Goal: Transaction & Acquisition: Purchase product/service

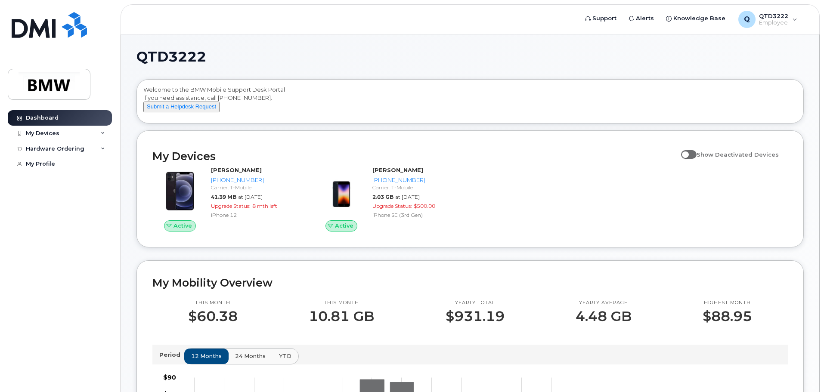
click at [695, 159] on span at bounding box center [688, 154] width 15 height 9
click at [688, 153] on input "Show Deactivated Devices" at bounding box center [684, 149] width 7 height 7
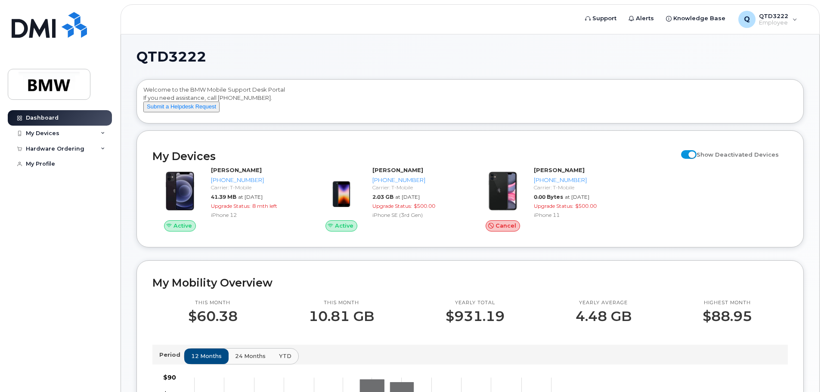
click at [695, 159] on span at bounding box center [688, 154] width 15 height 9
click at [688, 153] on input "Show Deactivated Devices" at bounding box center [684, 149] width 7 height 7
checkbox input "false"
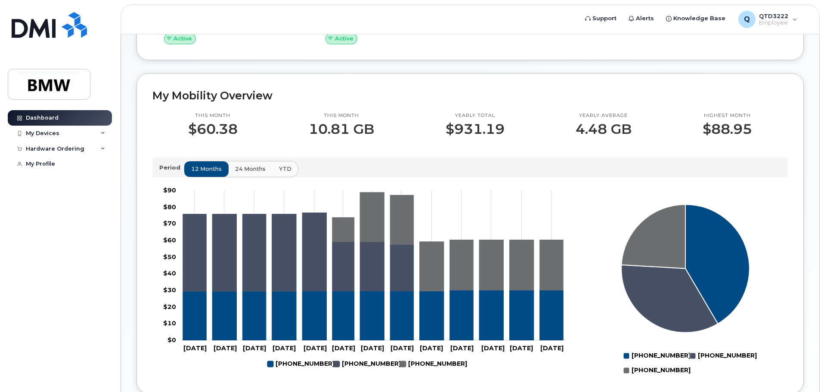
scroll to position [172, 0]
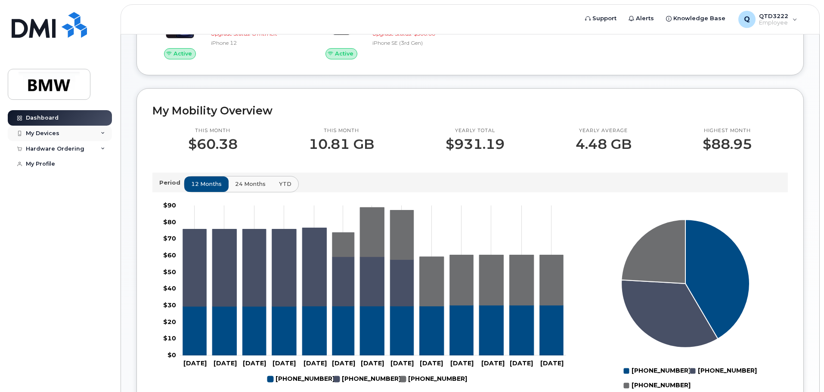
click at [102, 132] on icon at bounding box center [103, 133] width 4 height 4
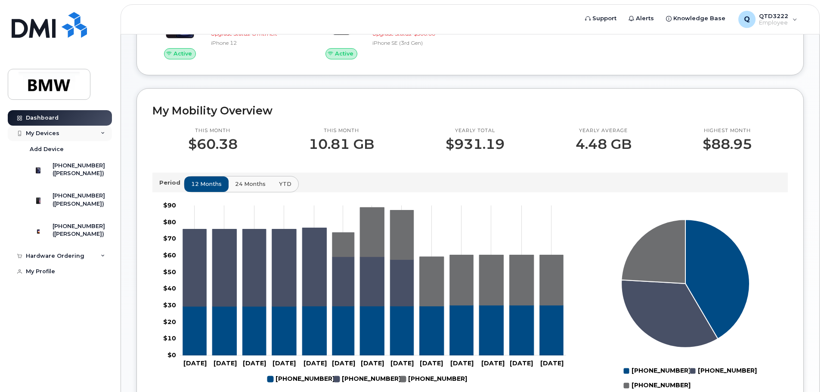
click at [102, 132] on icon at bounding box center [103, 133] width 4 height 4
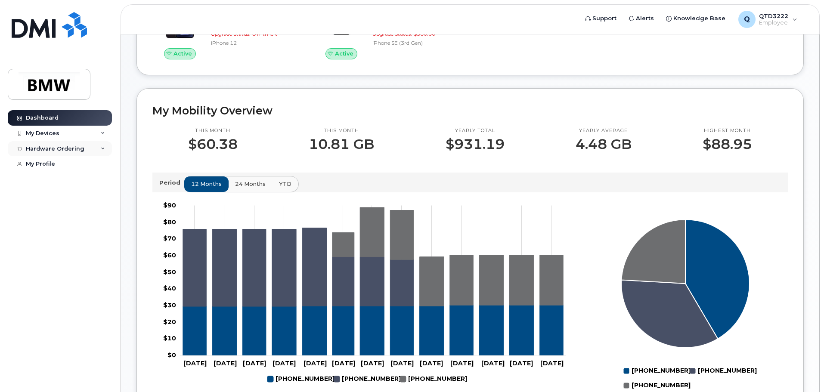
click at [102, 148] on icon at bounding box center [103, 149] width 4 height 4
click at [103, 149] on icon at bounding box center [103, 149] width 4 height 4
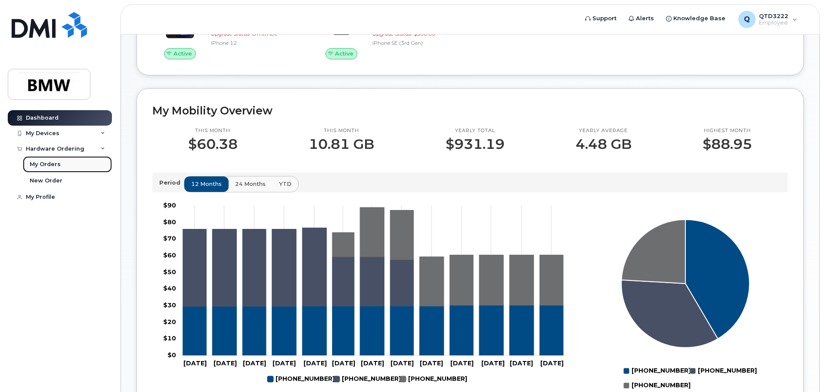
click at [59, 165] on link "My Orders" at bounding box center [67, 164] width 89 height 16
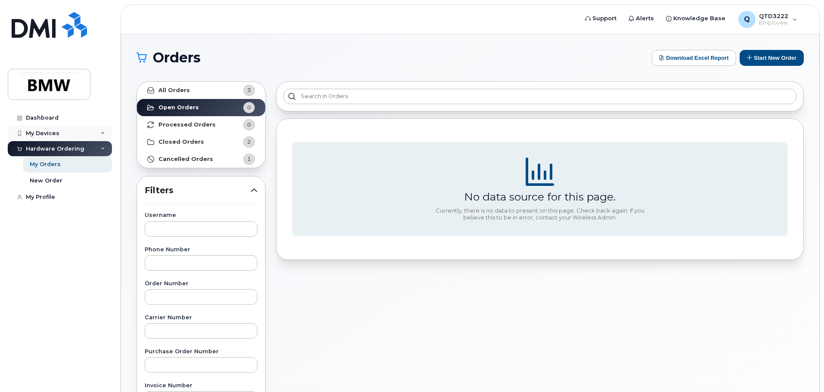
click at [64, 135] on div "My Devices" at bounding box center [60, 133] width 104 height 15
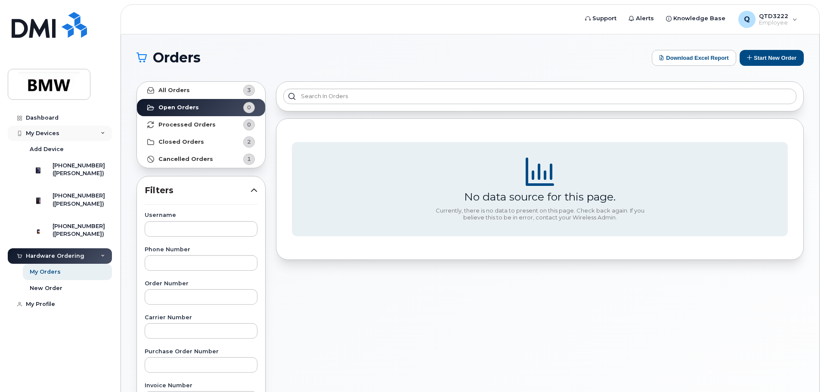
click at [71, 134] on div "My Devices" at bounding box center [60, 133] width 104 height 15
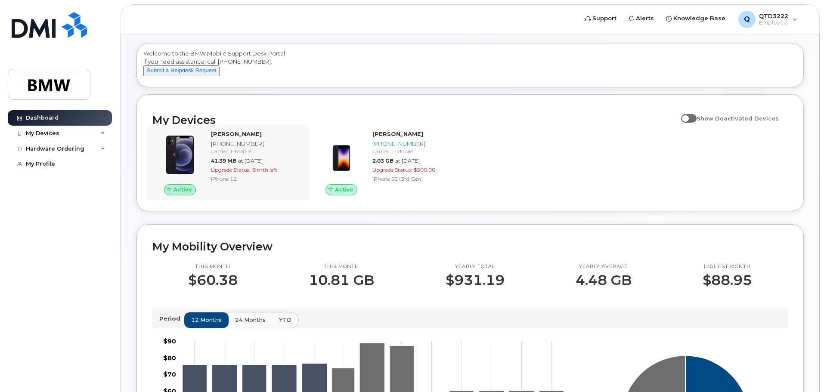
scroll to position [36, 0]
click at [80, 138] on div "My Devices" at bounding box center [60, 133] width 104 height 15
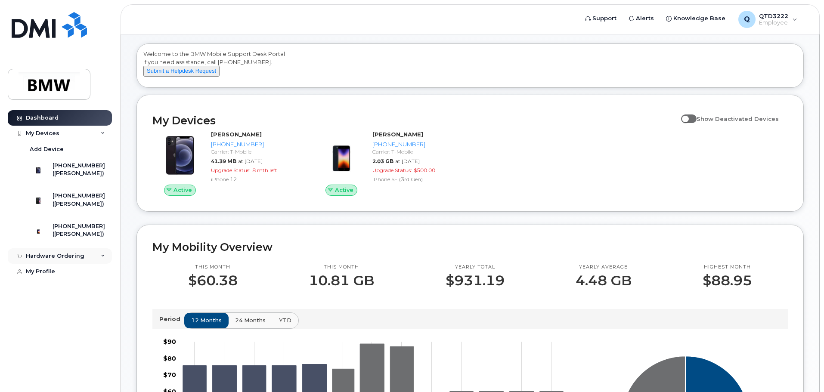
click at [78, 259] on div "Hardware Ordering" at bounding box center [55, 256] width 59 height 7
click at [39, 292] on div "New Order" at bounding box center [46, 288] width 33 height 8
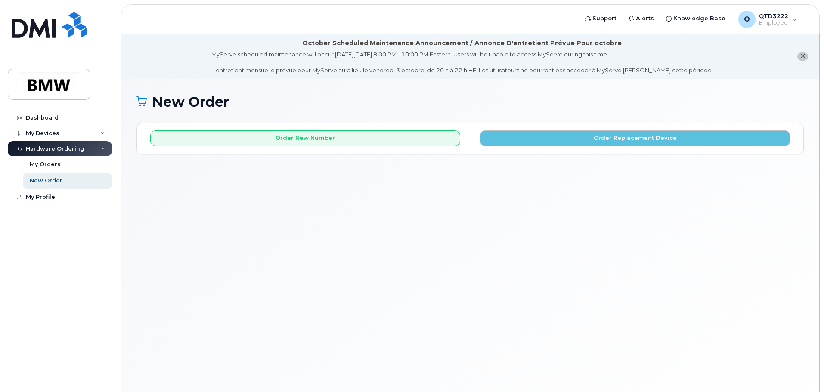
click at [801, 57] on icon "close notification" at bounding box center [803, 56] width 6 height 6
